Goal: Information Seeking & Learning: Compare options

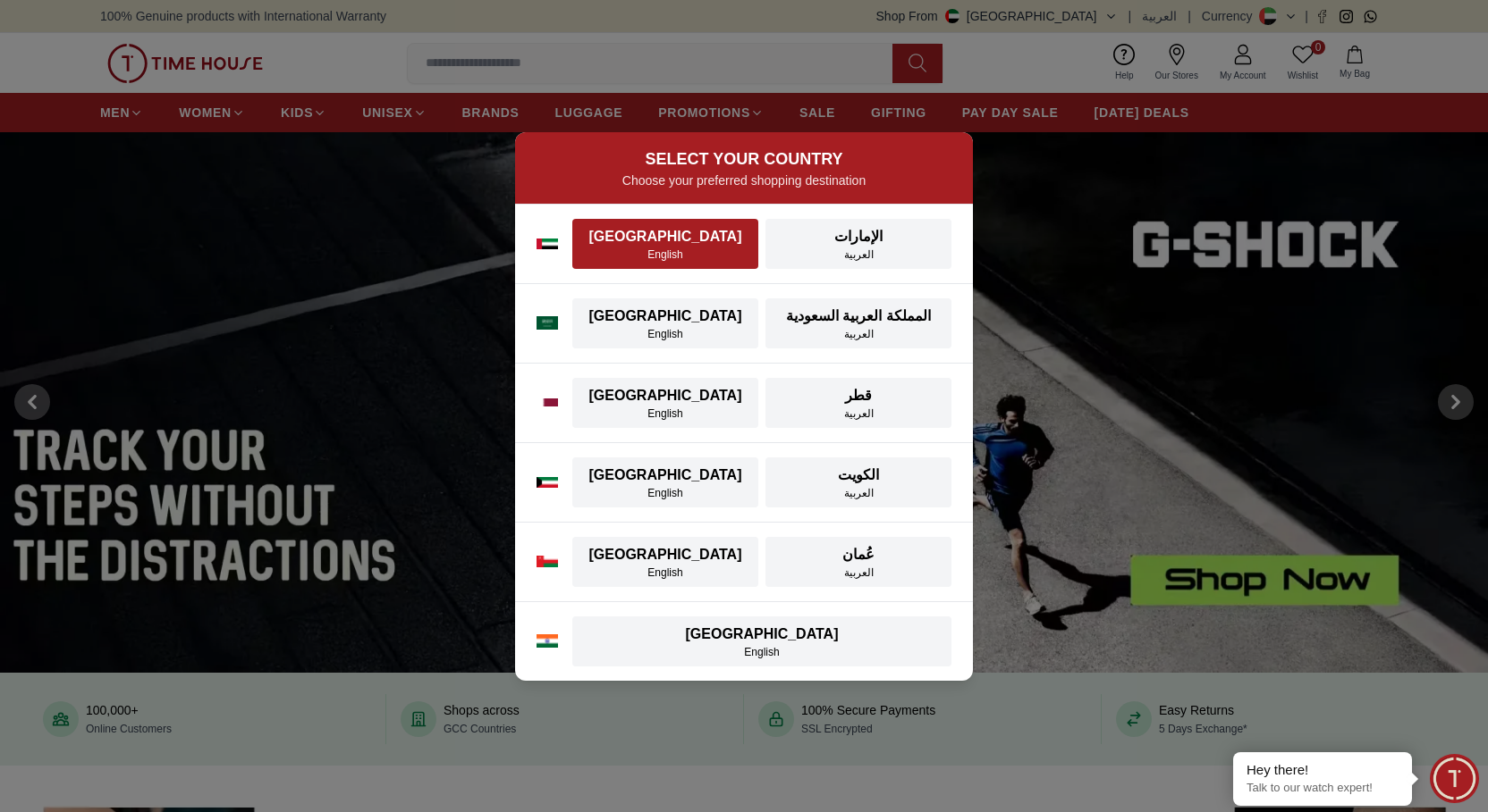
click at [674, 243] on div "[GEOGRAPHIC_DATA]" at bounding box center [665, 236] width 165 height 21
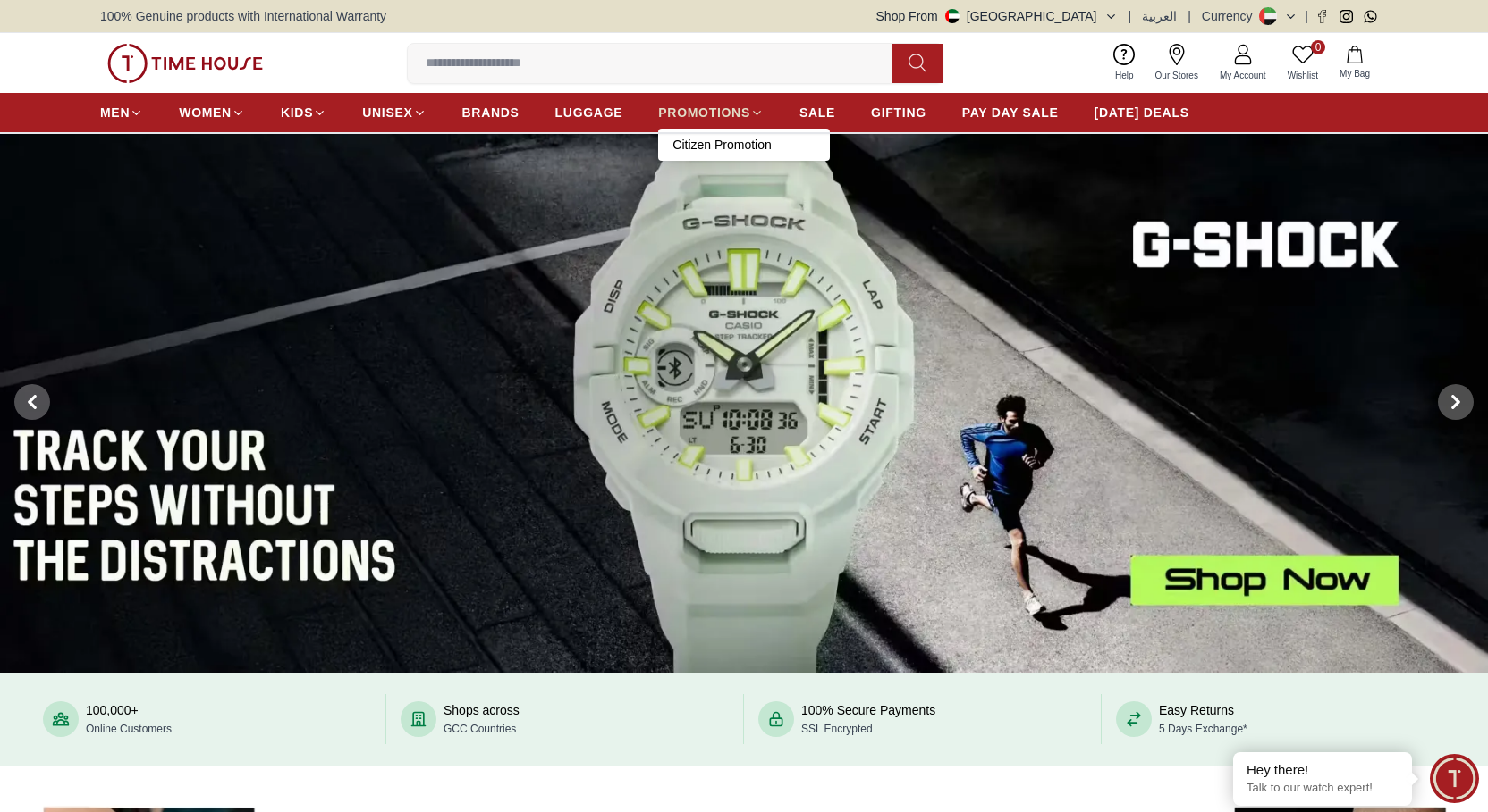
click at [722, 109] on span "PROMOTIONS" at bounding box center [704, 112] width 93 height 18
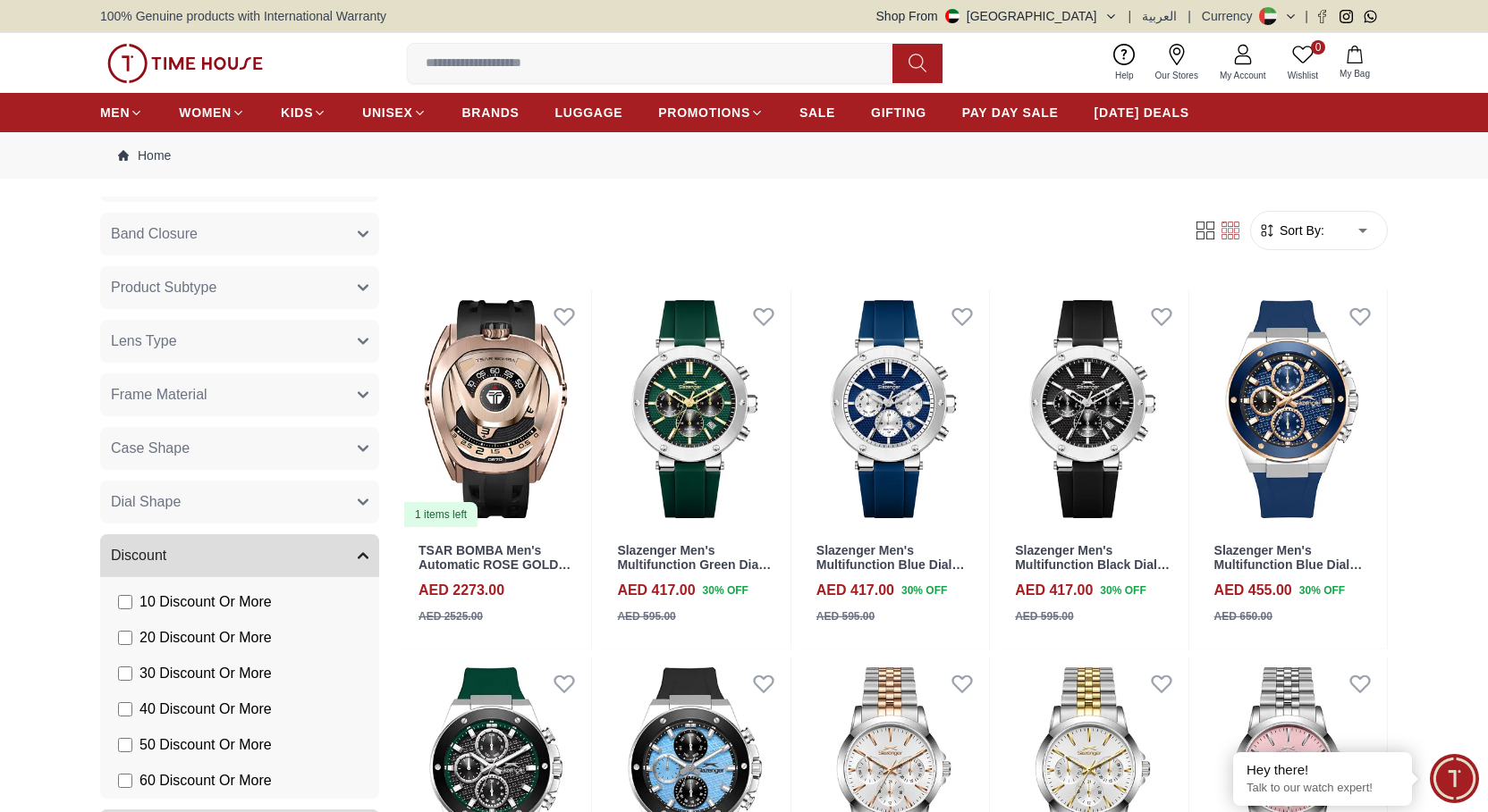
scroll to position [1925, 0]
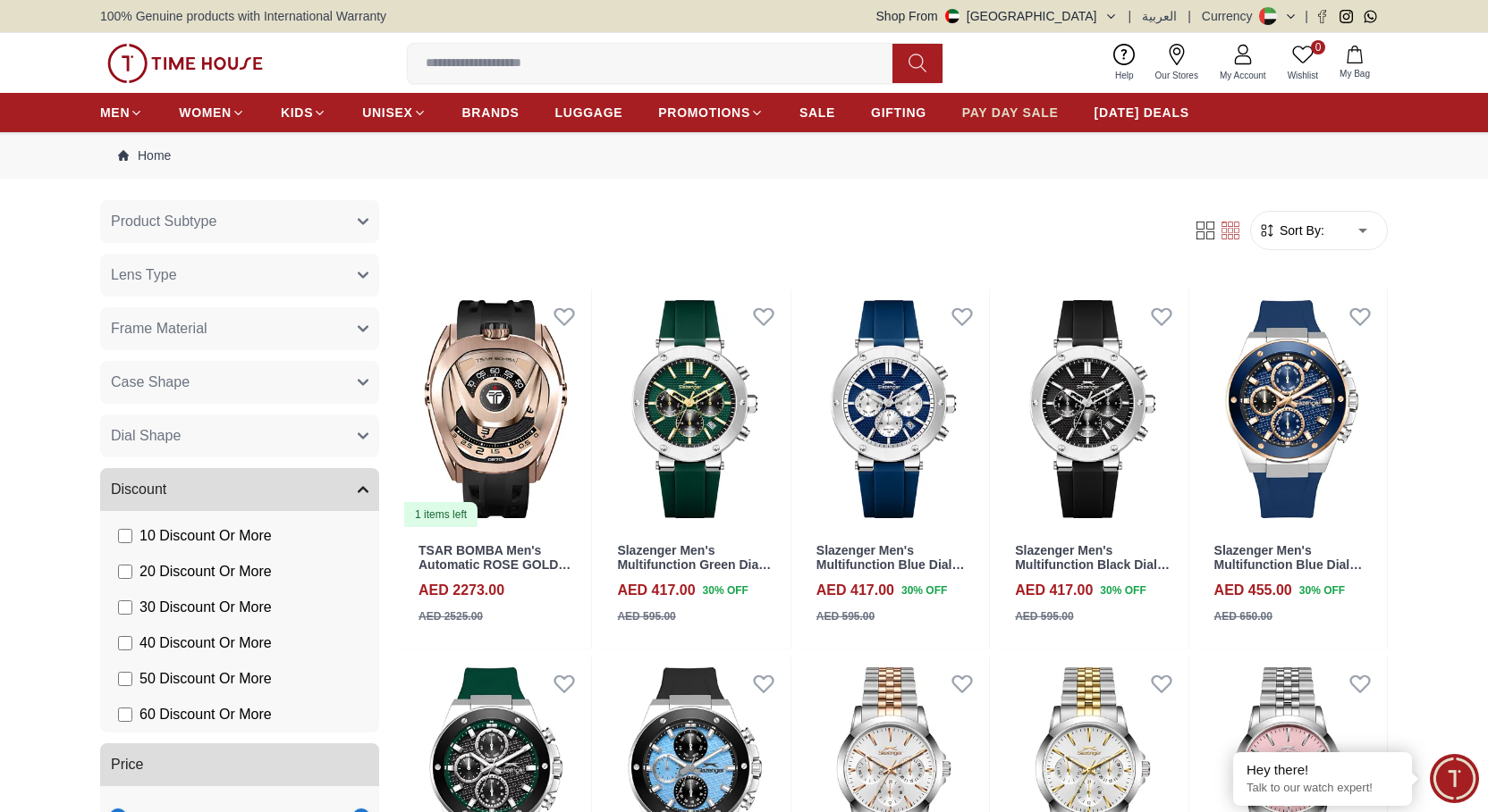
click at [1002, 110] on span "PAY DAY SALE" at bounding box center [1011, 112] width 96 height 18
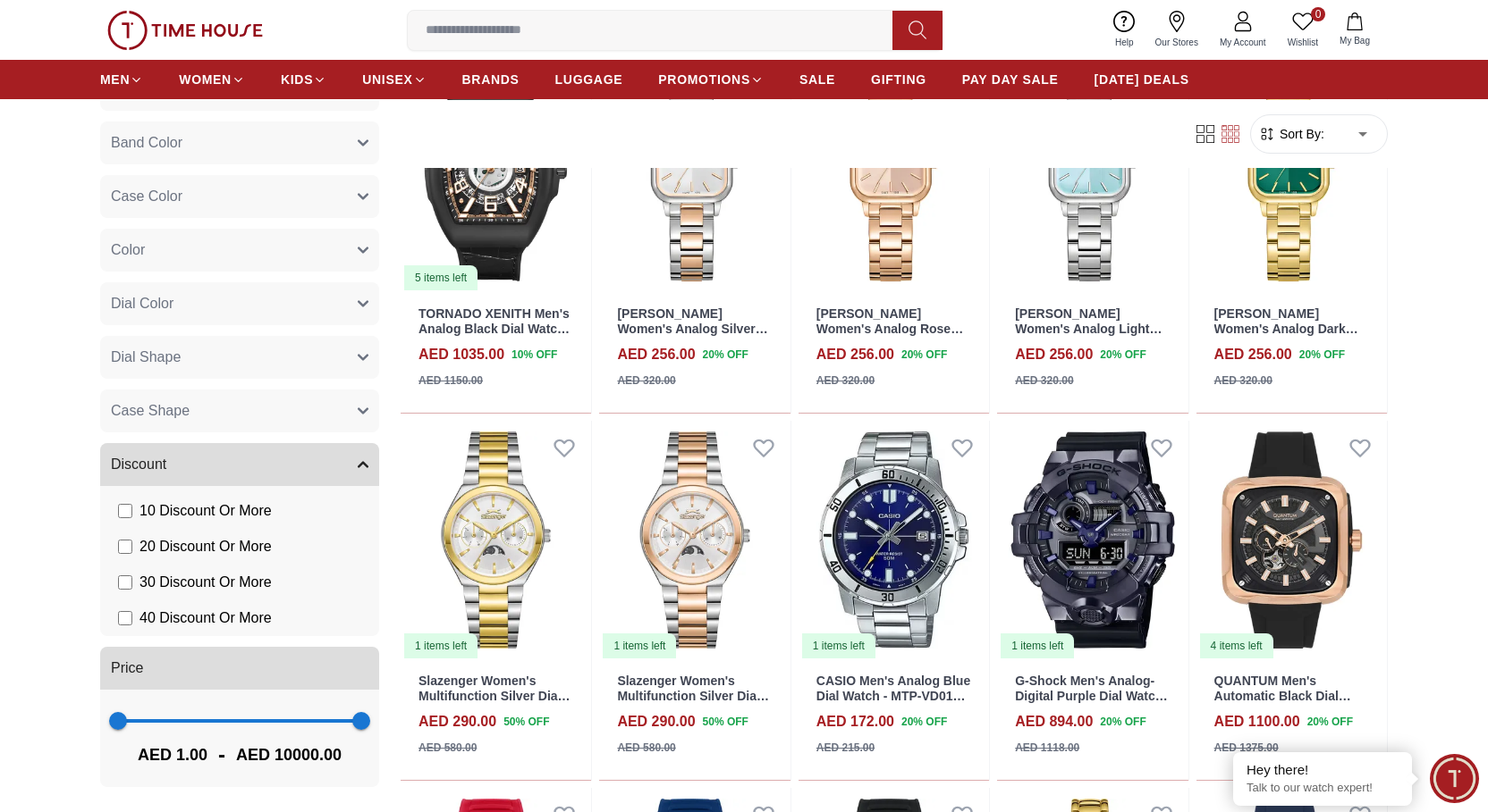
scroll to position [1162, 0]
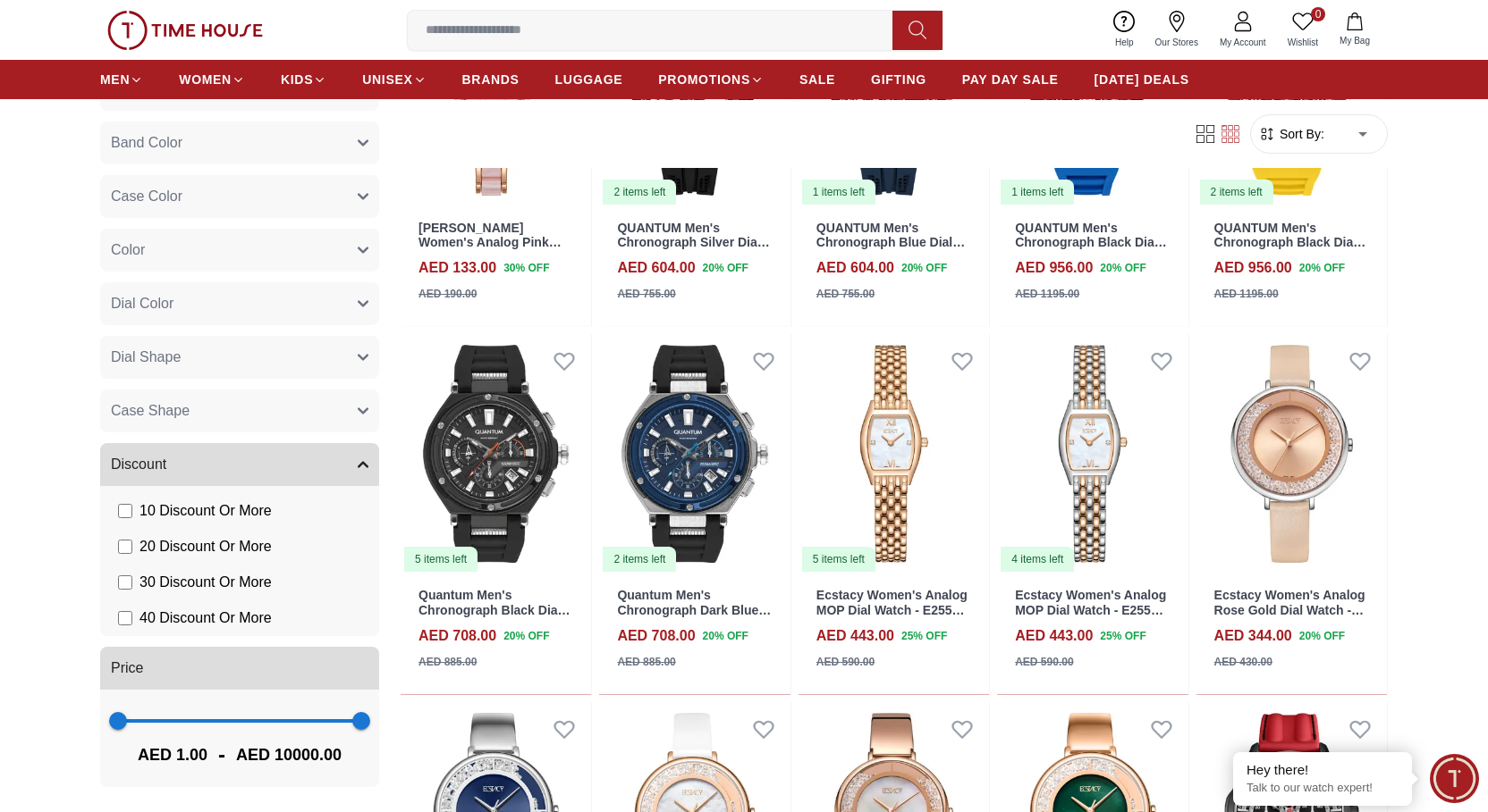
scroll to position [3395, 0]
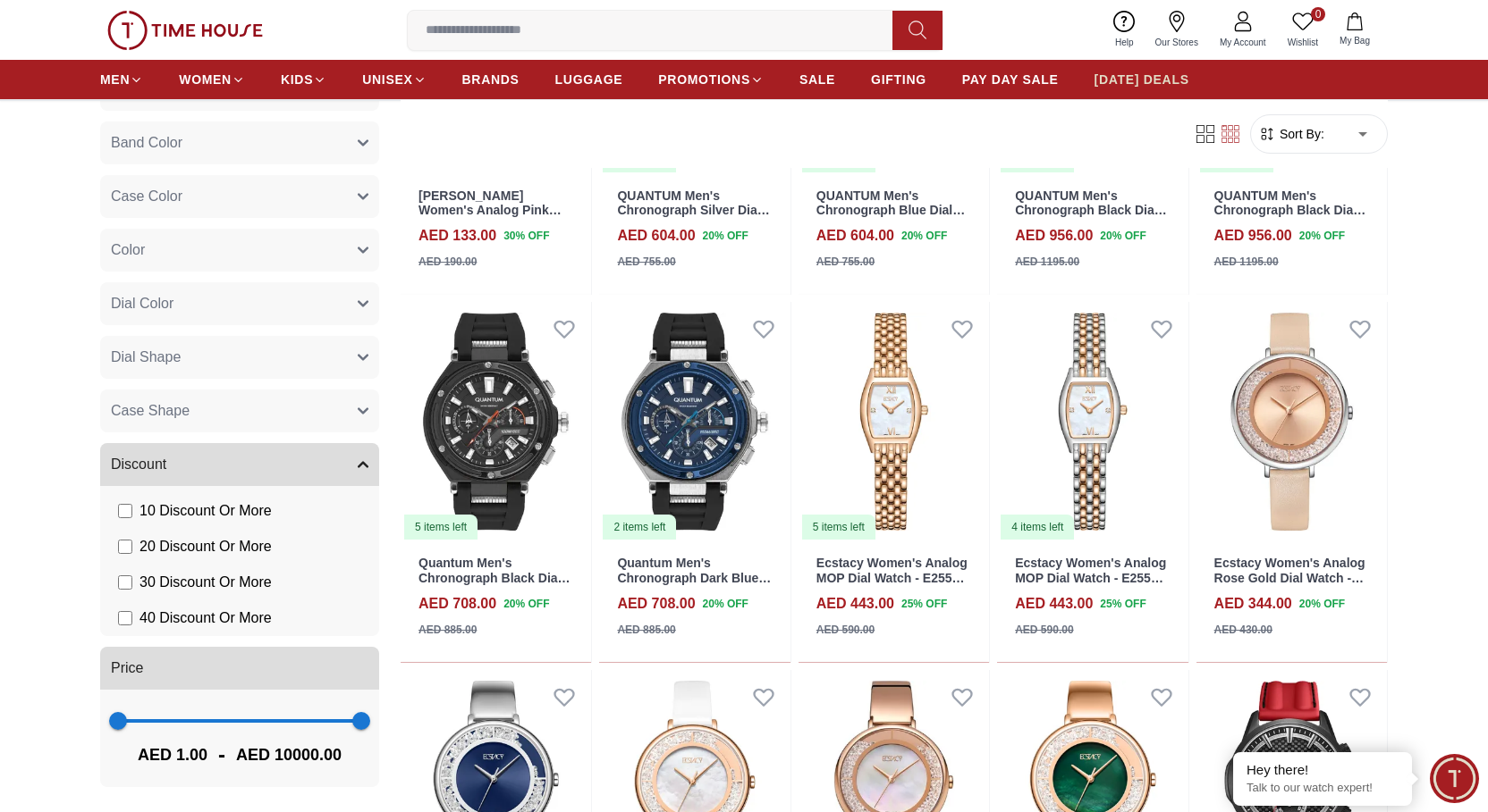
click at [1155, 80] on span "[DATE] DEALS" at bounding box center [1142, 79] width 94 height 18
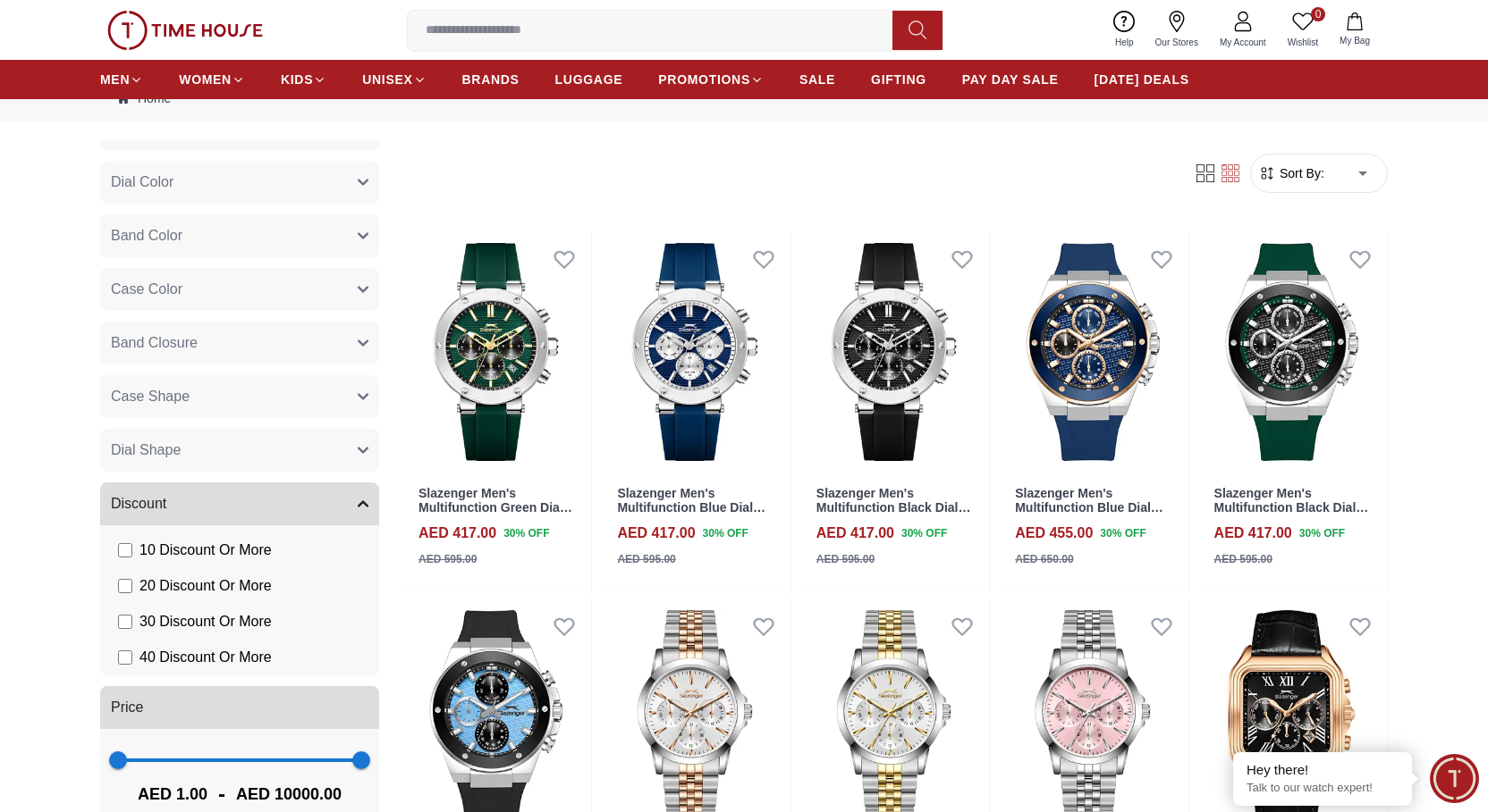
scroll to position [90, 0]
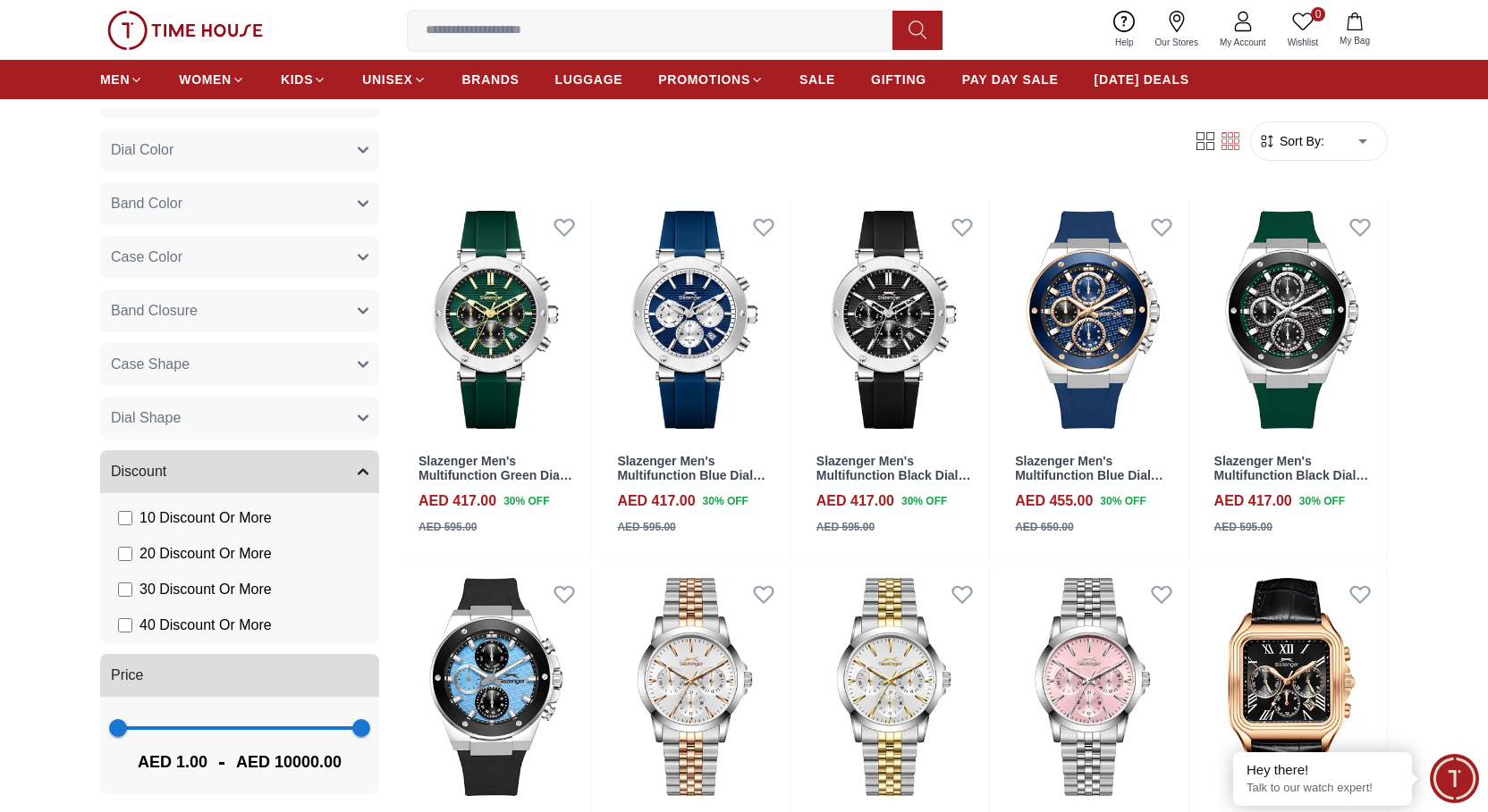
click at [228, 310] on button "Band Closure" at bounding box center [239, 311] width 279 height 43
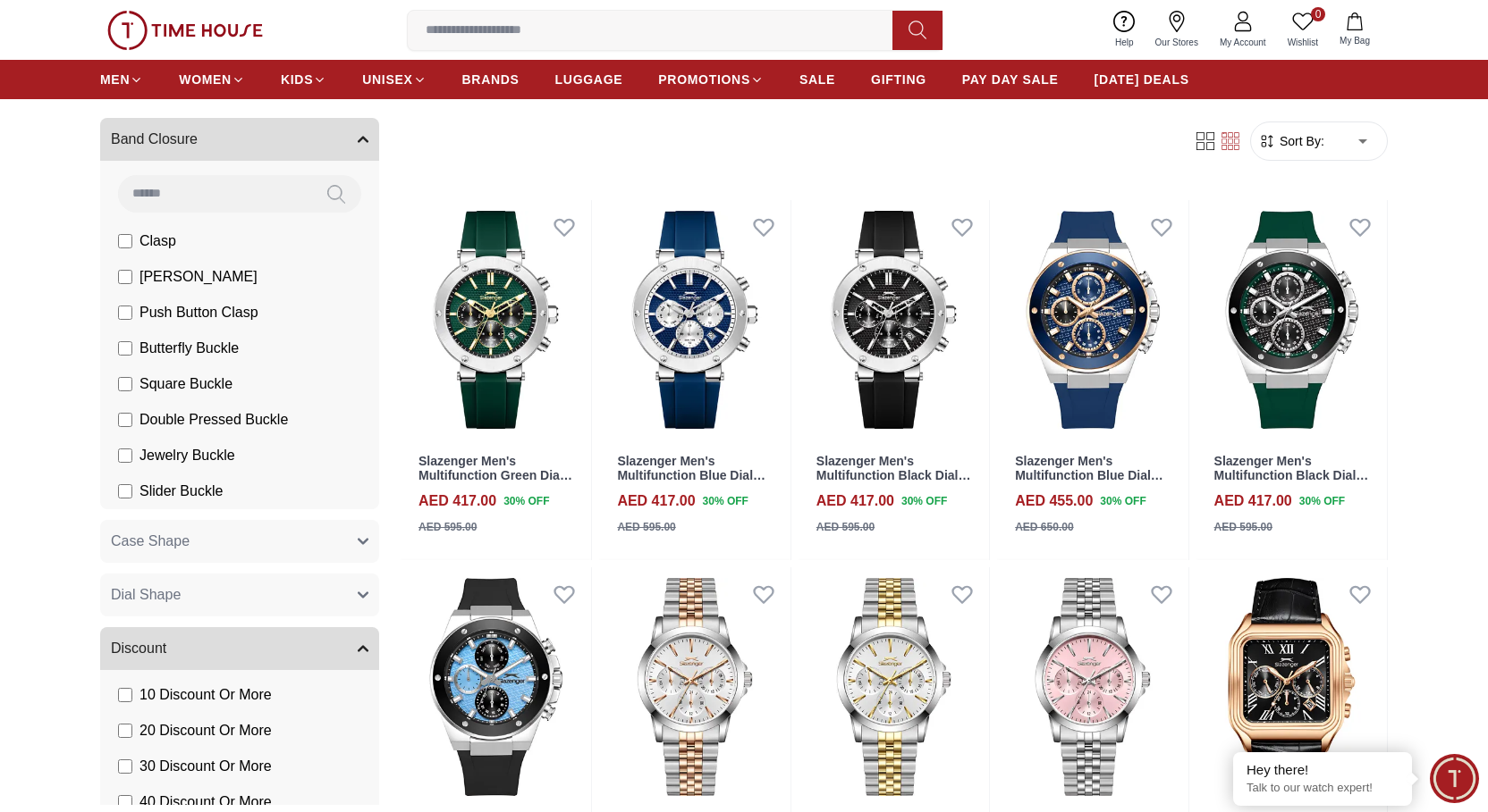
scroll to position [1014, 0]
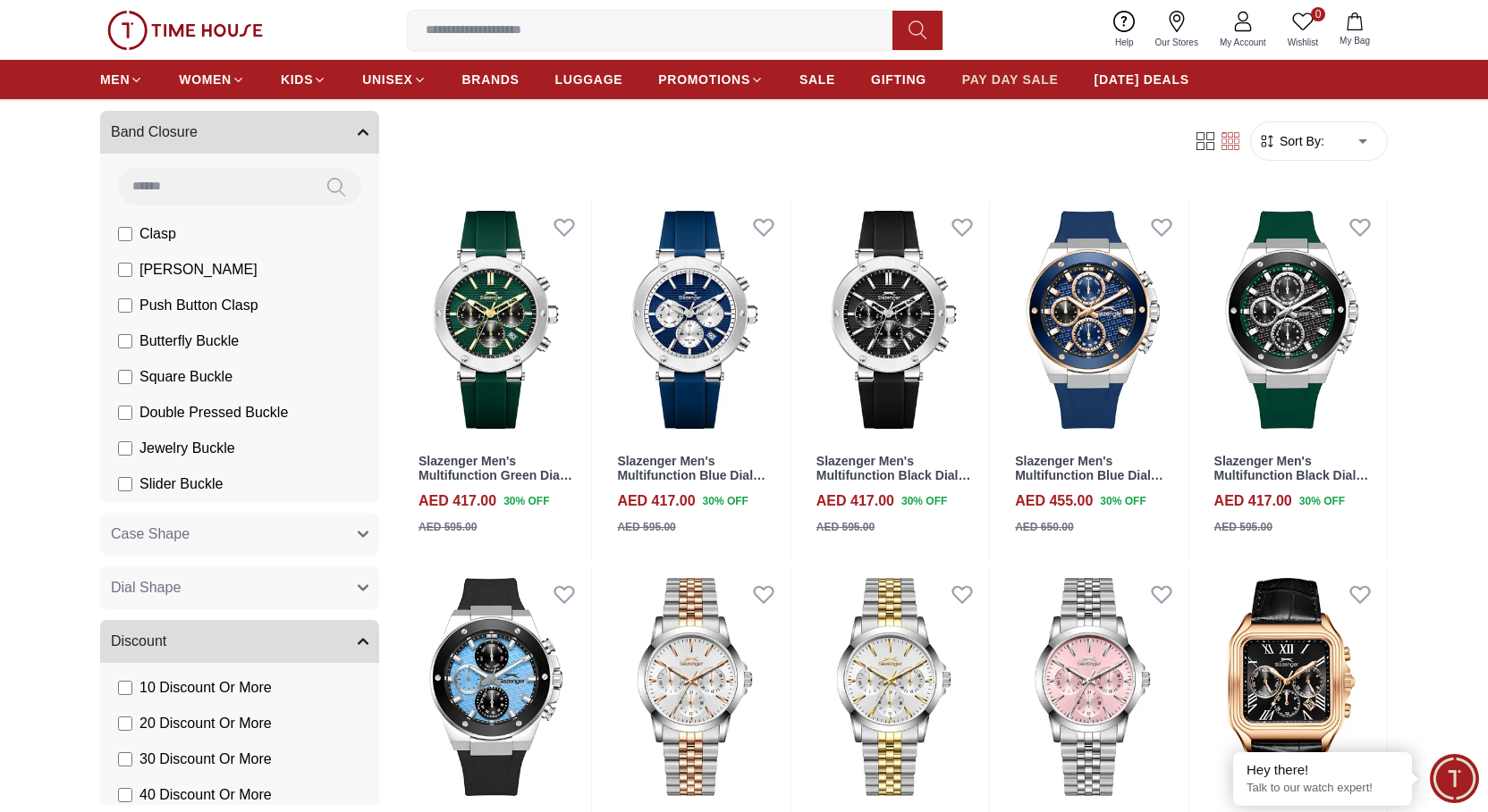
click at [962, 74] on span "PAY DAY SALE" at bounding box center [1011, 79] width 96 height 18
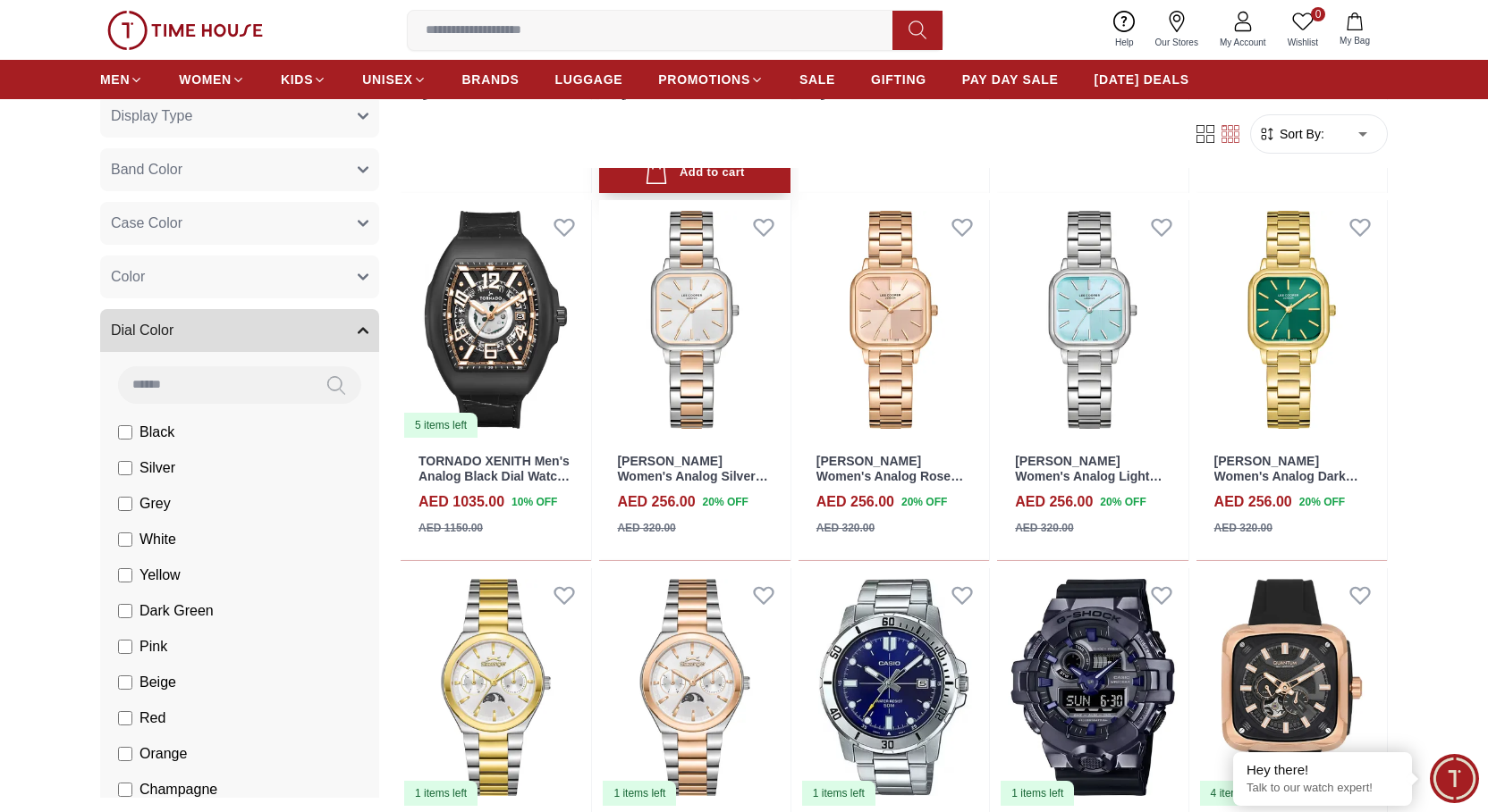
scroll to position [893, 0]
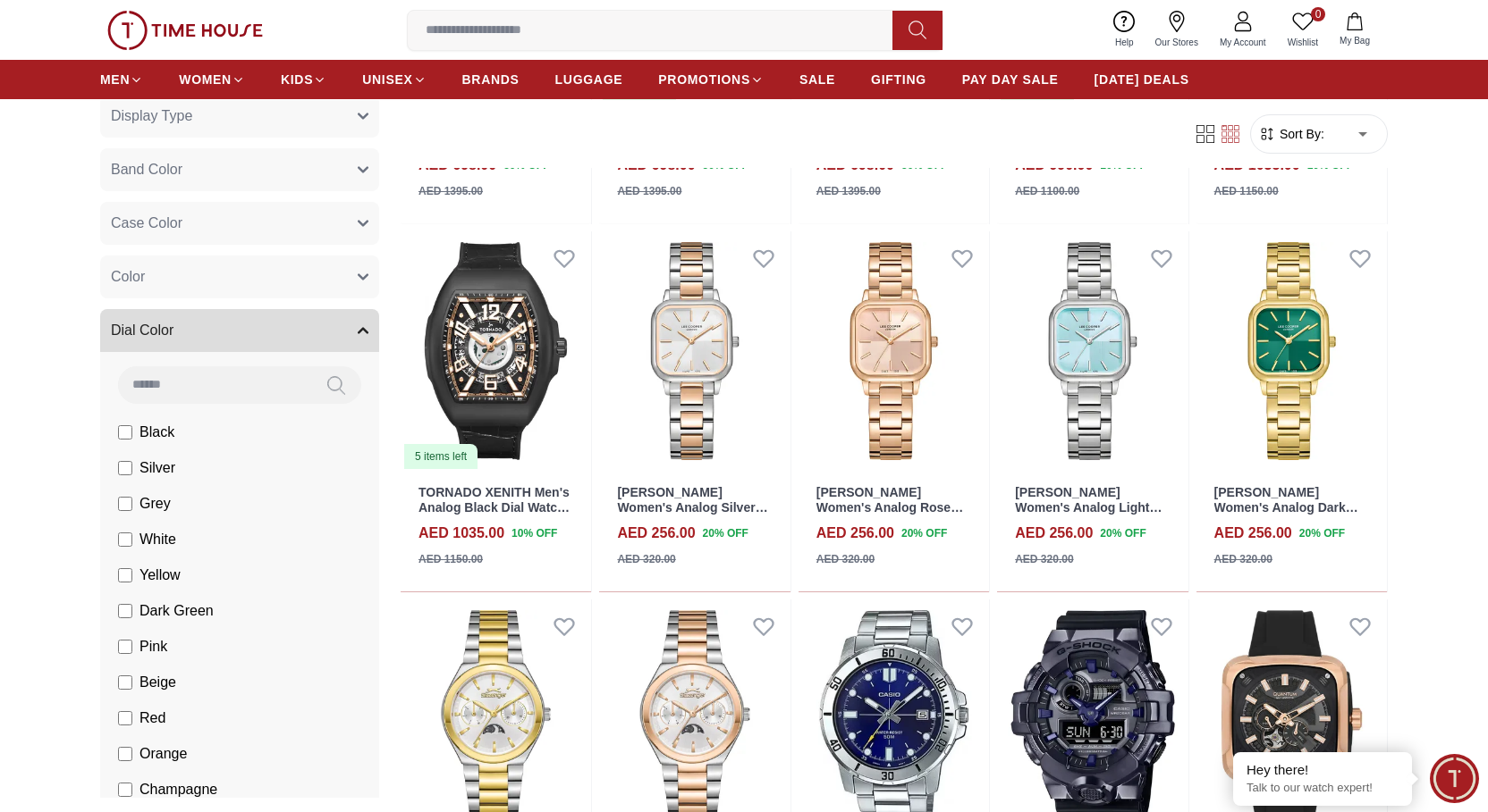
click at [219, 152] on button "Band Color" at bounding box center [239, 169] width 279 height 43
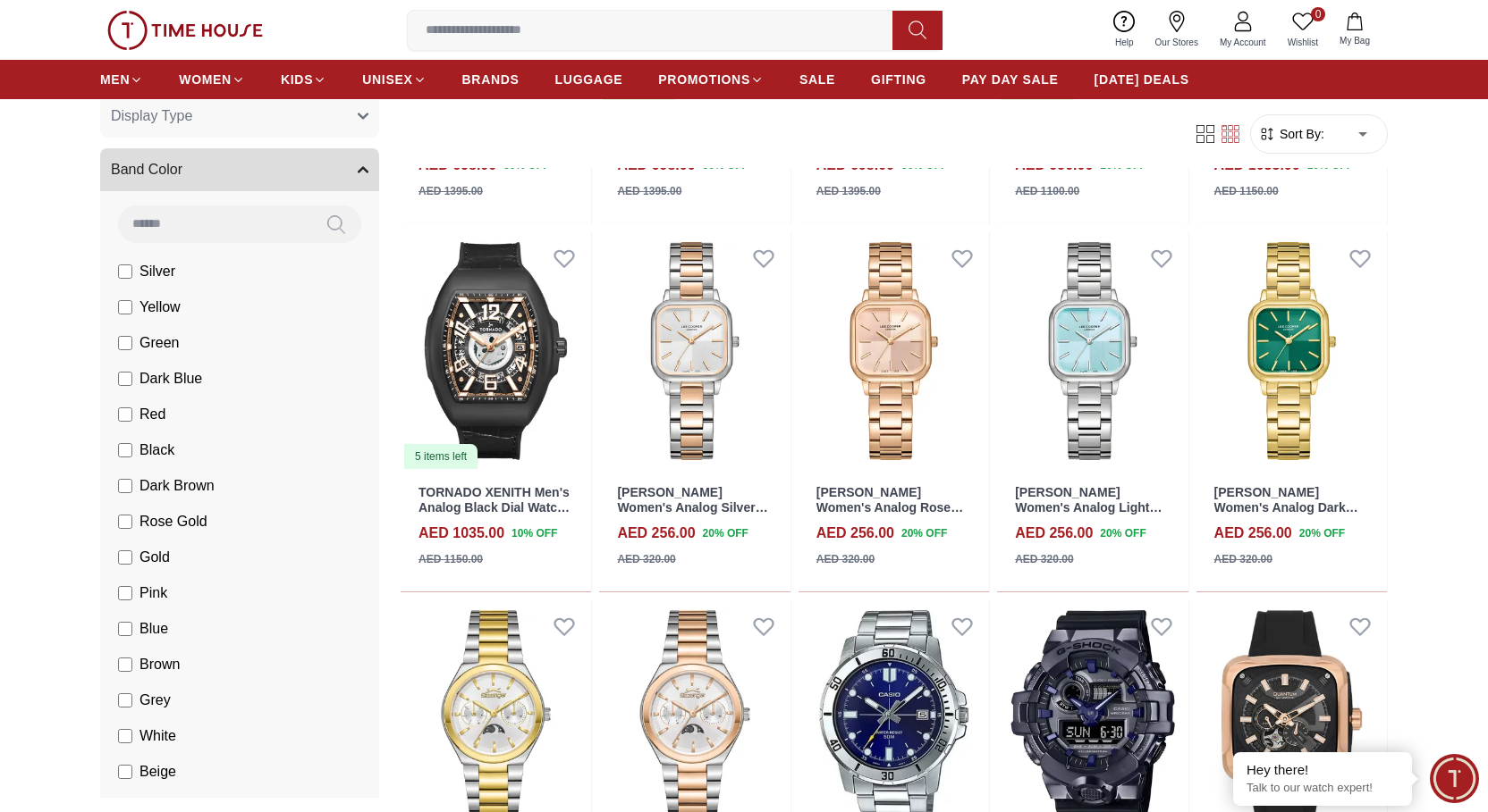
click at [221, 153] on button "Band Color" at bounding box center [239, 169] width 279 height 43
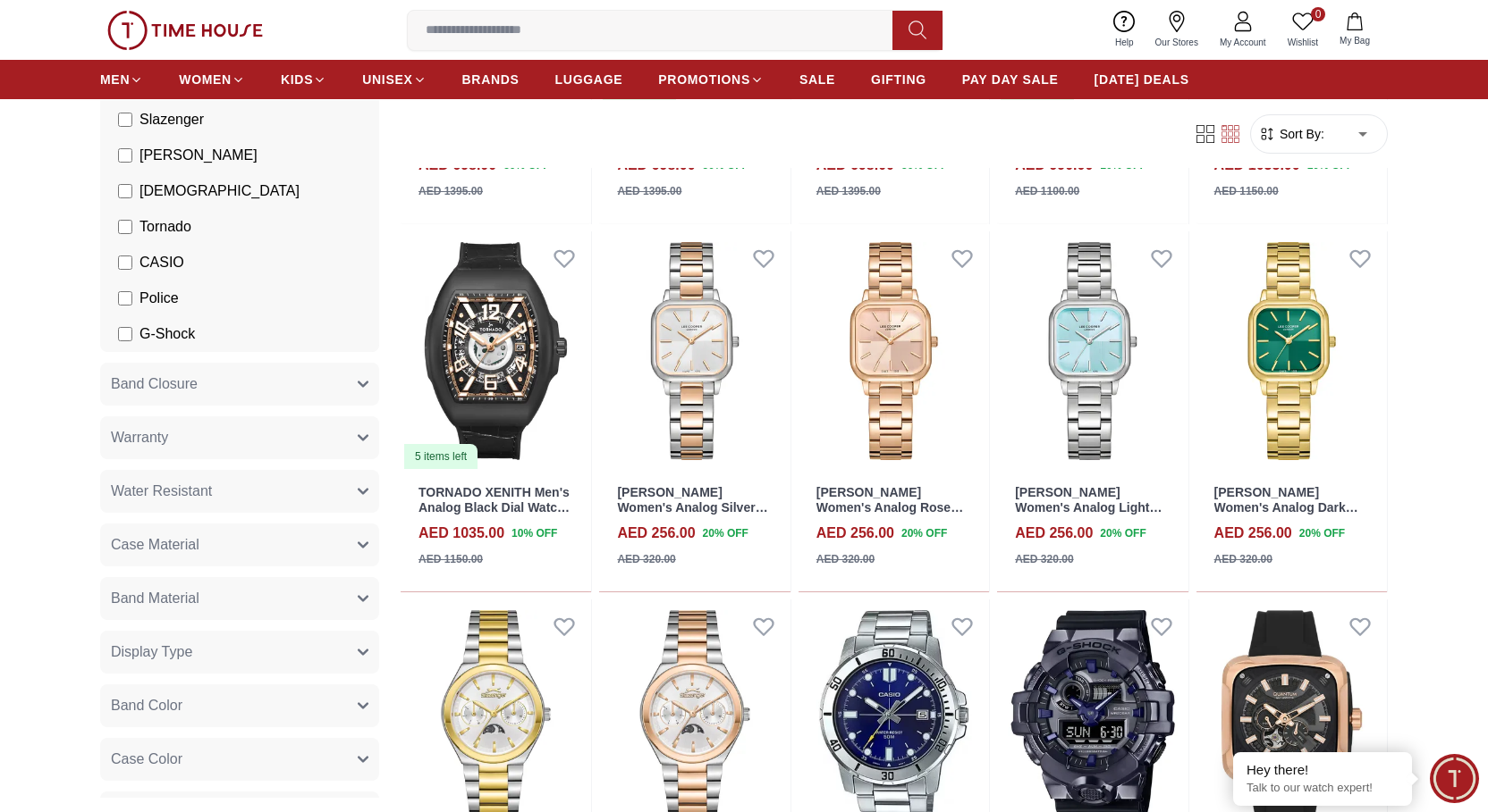
scroll to position [4, 0]
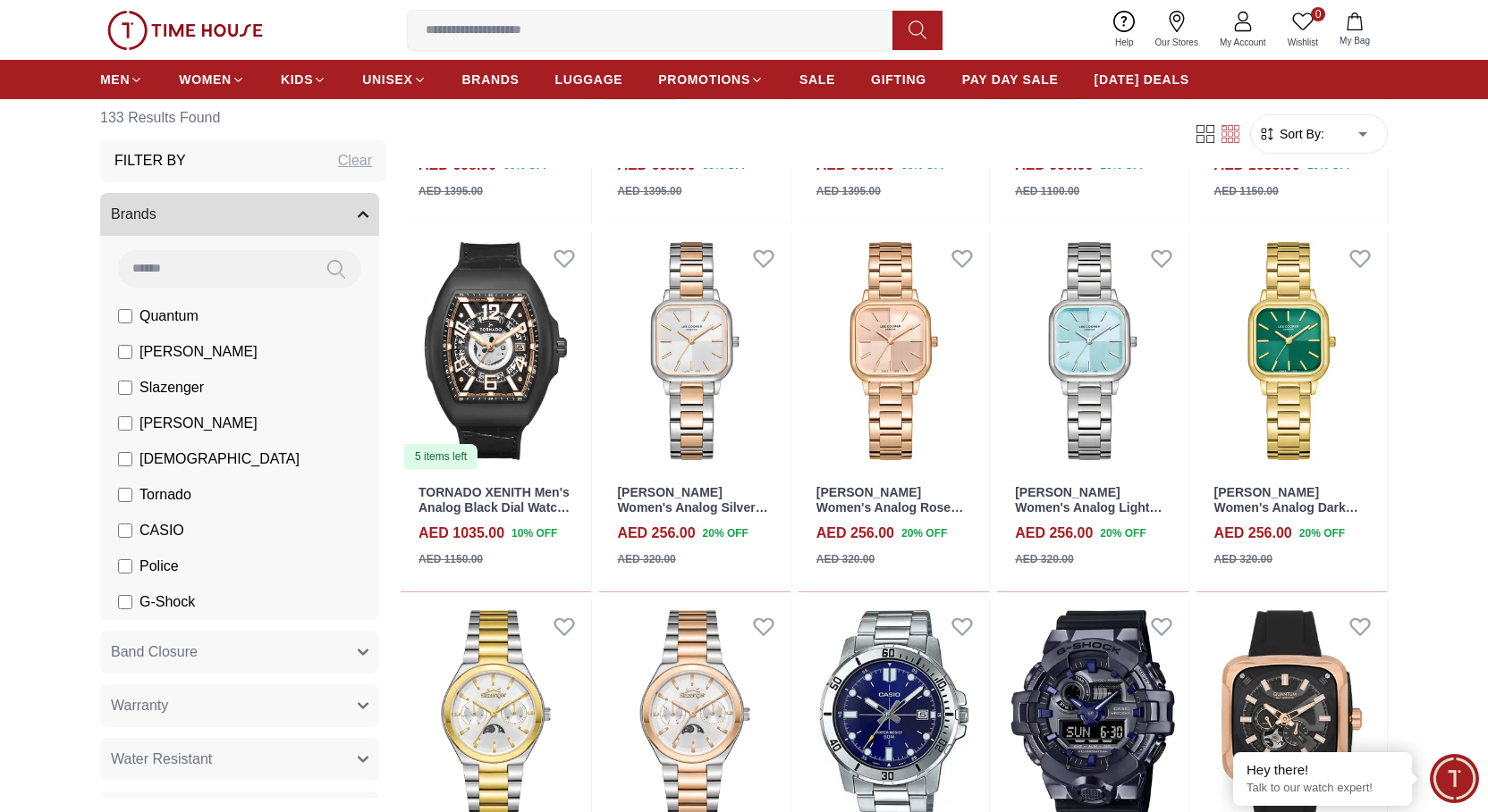
click at [210, 281] on input at bounding box center [215, 268] width 193 height 36
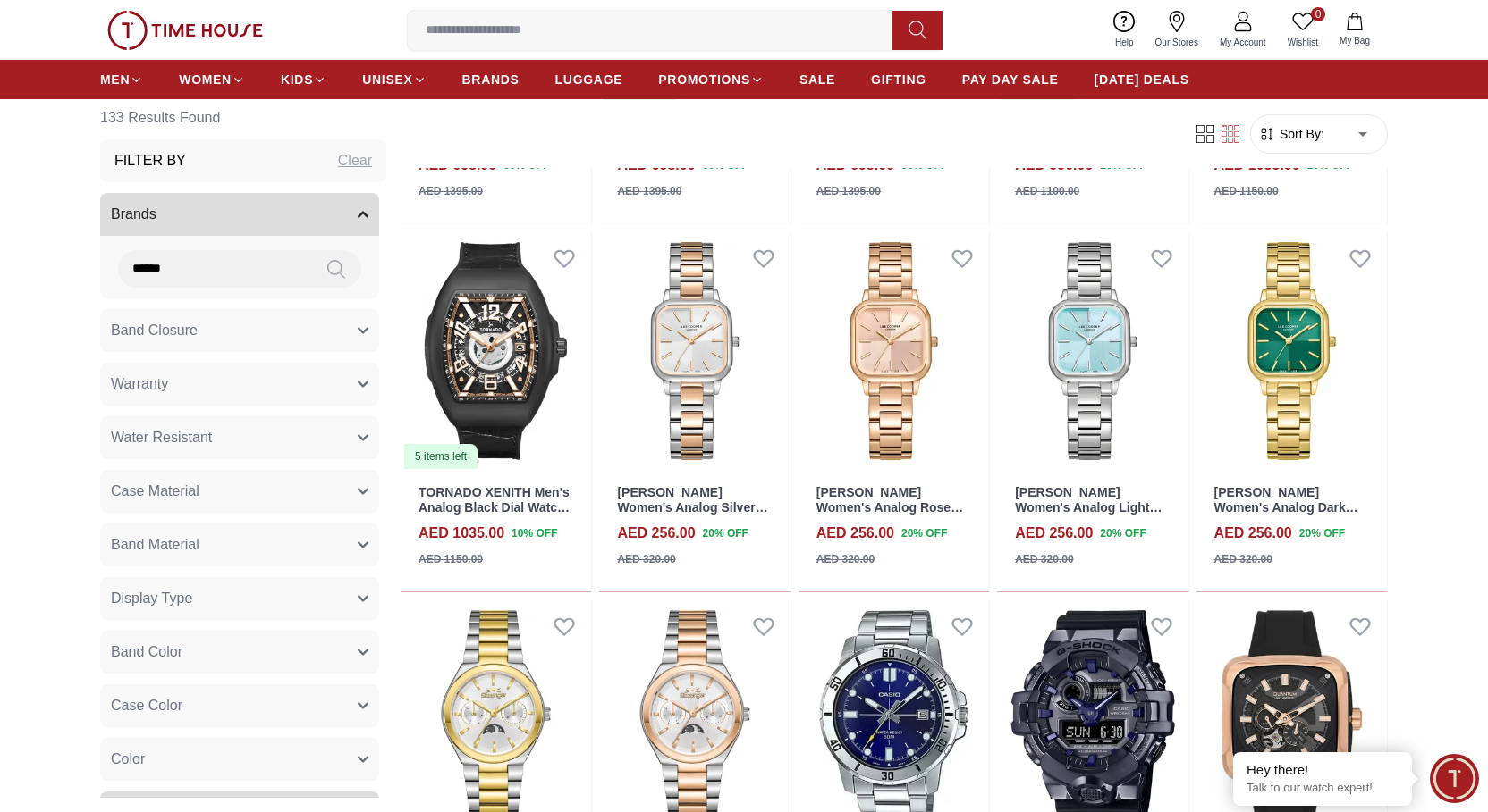
type input "******"
